Goal: Task Accomplishment & Management: Manage account settings

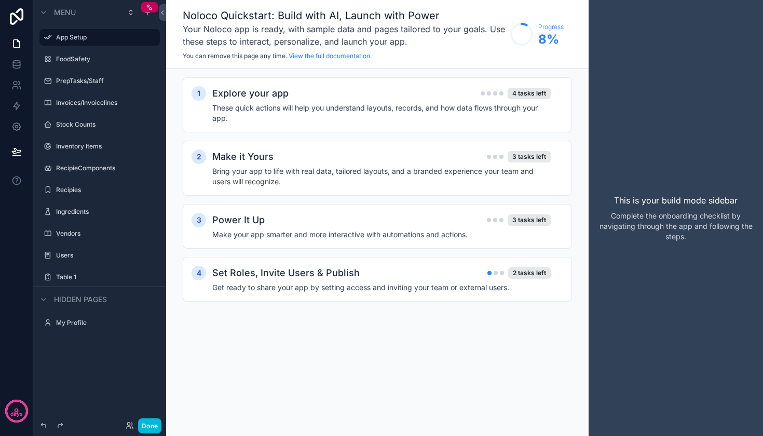
click at [67, 253] on label "Users" at bounding box center [105, 255] width 98 height 8
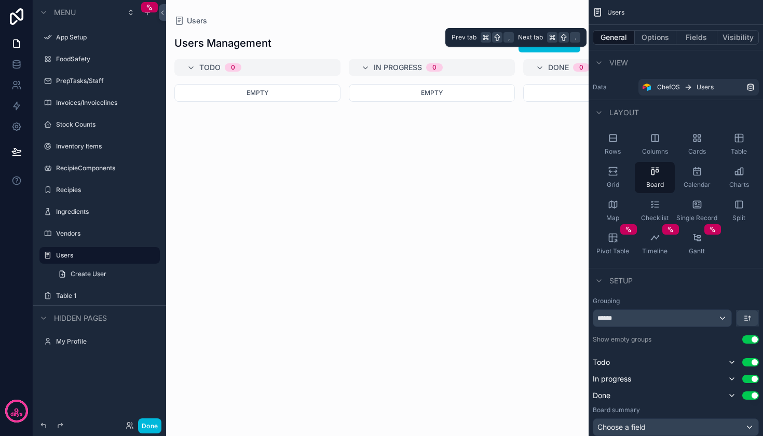
click at [744, 37] on button "Visibility" at bounding box center [738, 37] width 42 height 15
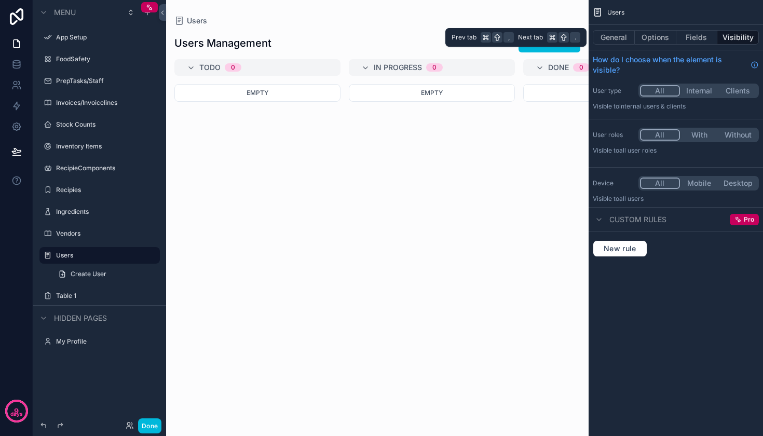
click at [616, 36] on button "General" at bounding box center [614, 37] width 42 height 15
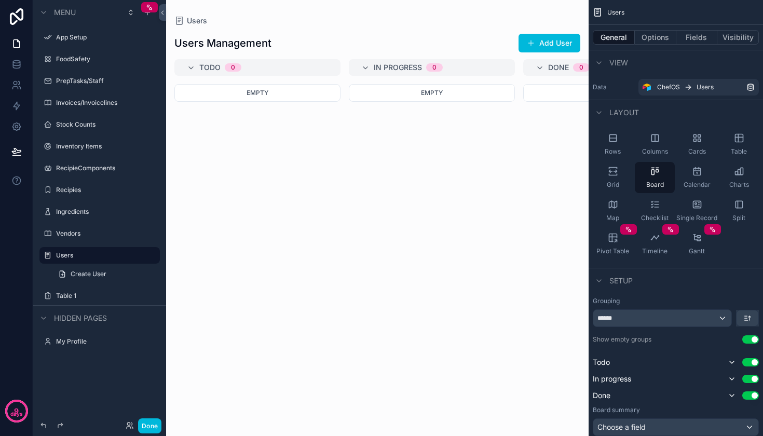
click at [615, 144] on div "Rows" at bounding box center [613, 144] width 40 height 31
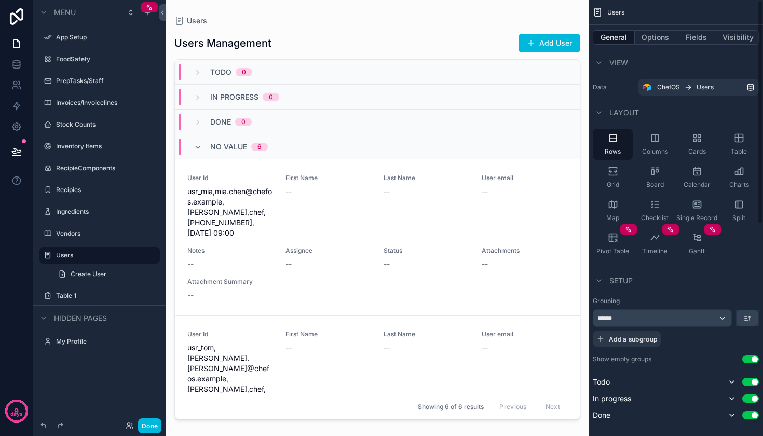
click at [658, 139] on icon "scrollable content" at bounding box center [654, 137] width 7 height 7
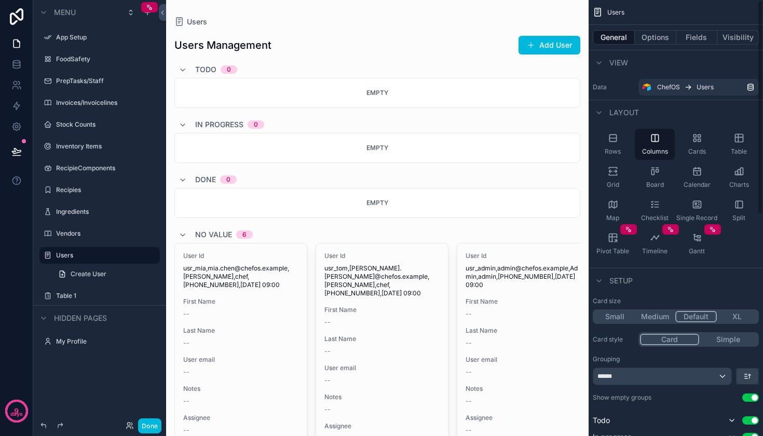
click at [693, 141] on icon "scrollable content" at bounding box center [697, 138] width 10 height 10
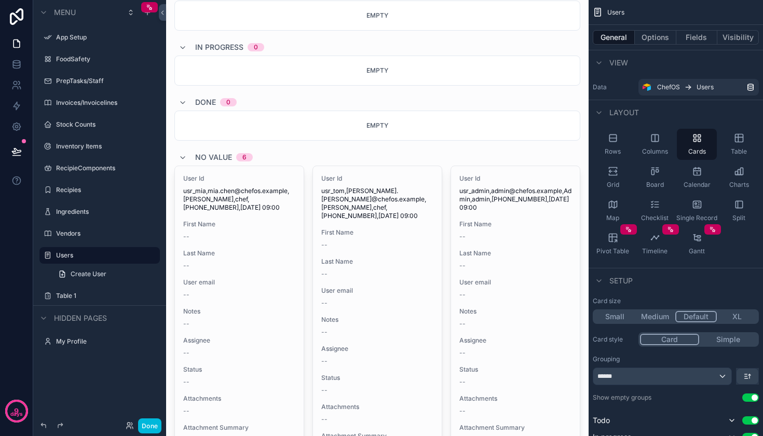
scroll to position [26, 0]
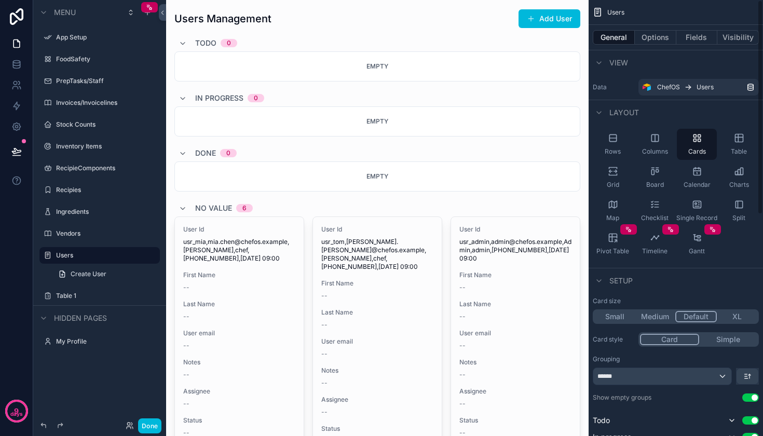
click at [739, 139] on icon "scrollable content" at bounding box center [739, 138] width 10 height 10
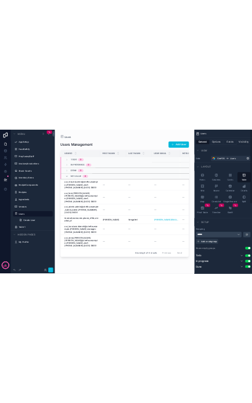
scroll to position [0, 0]
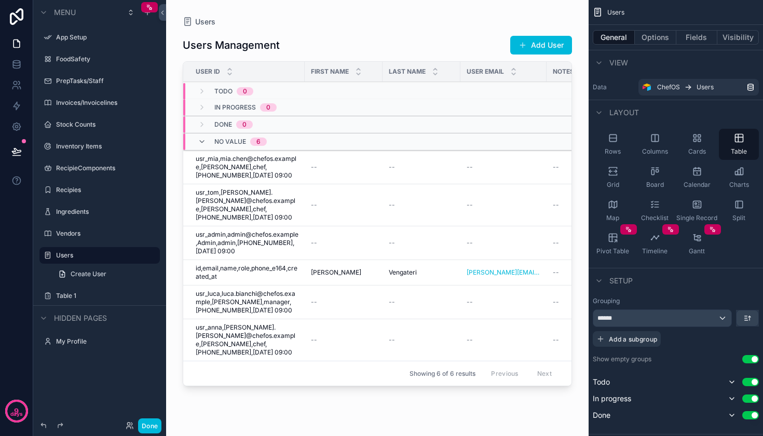
click at [662, 166] on div "Board" at bounding box center [655, 177] width 40 height 31
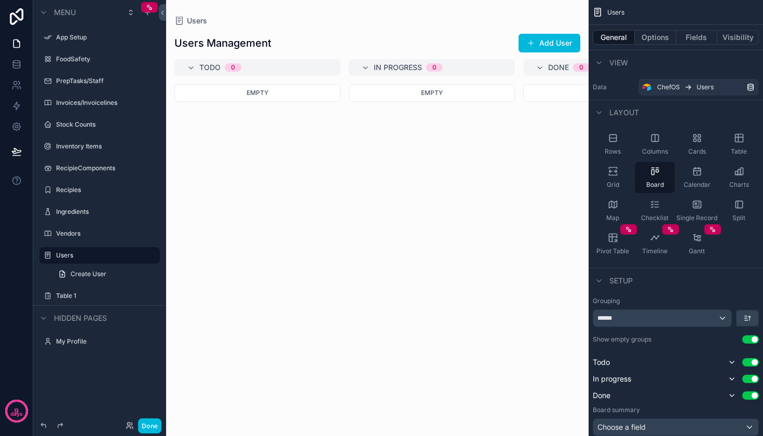
click at [610, 174] on icon "scrollable content" at bounding box center [613, 171] width 10 height 10
